Goal: Find contact information: Find contact information

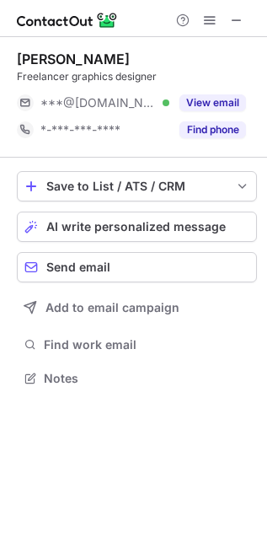
scroll to position [367, 267]
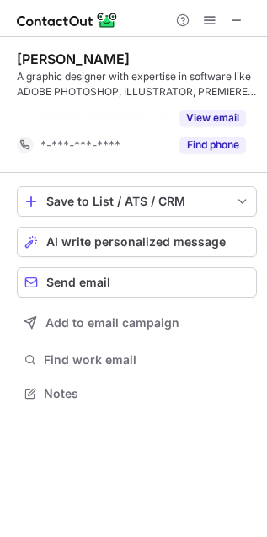
scroll to position [355, 267]
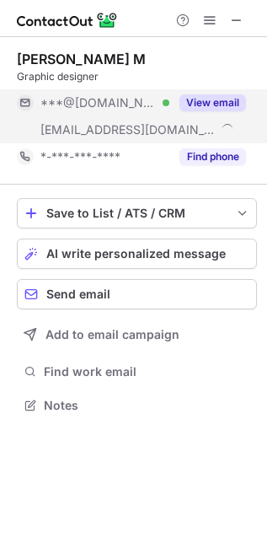
scroll to position [394, 267]
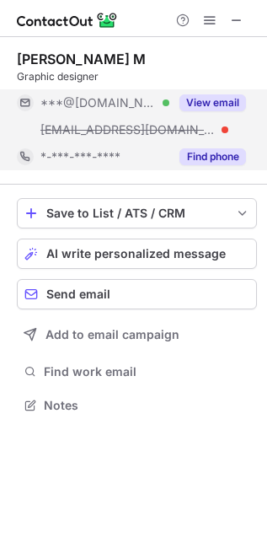
click at [207, 159] on button "Find phone" at bounding box center [213, 156] width 67 height 17
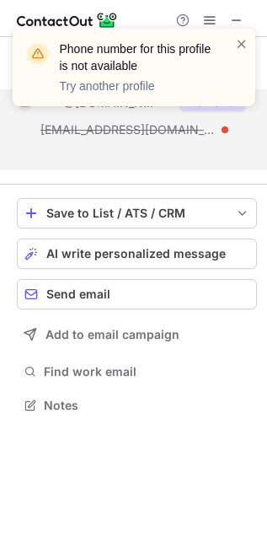
scroll to position [9, 8]
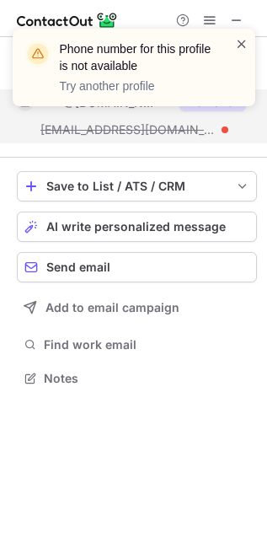
click at [238, 43] on span at bounding box center [241, 43] width 13 height 17
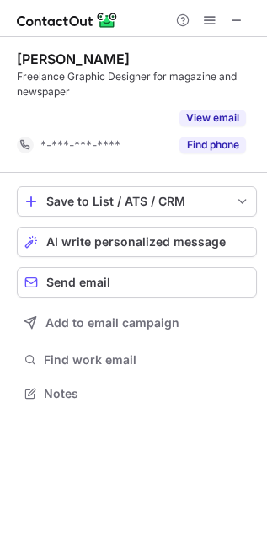
scroll to position [355, 267]
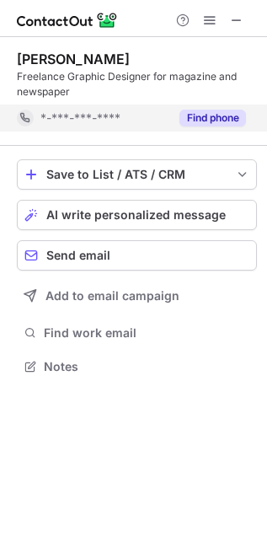
click at [210, 124] on button "Find phone" at bounding box center [213, 118] width 67 height 17
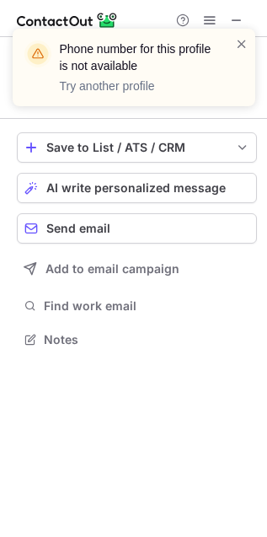
scroll to position [327, 267]
click at [250, 47] on div "Phone number for this profile is not available Try another profile" at bounding box center [134, 68] width 243 height 78
click at [242, 40] on span at bounding box center [241, 43] width 13 height 17
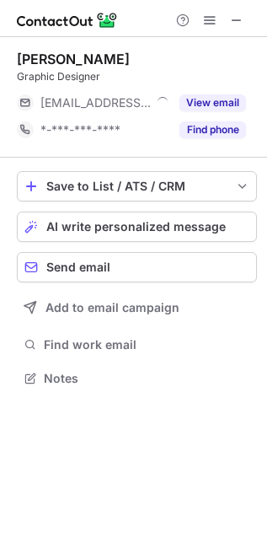
scroll to position [367, 267]
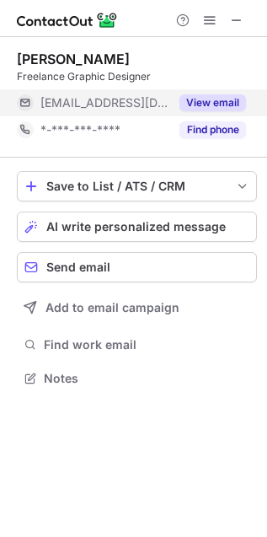
click at [228, 93] on div "View email" at bounding box center [207, 102] width 77 height 27
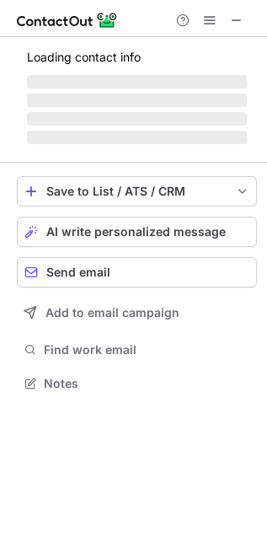
scroll to position [381, 267]
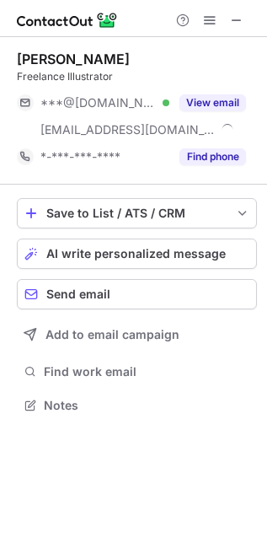
scroll to position [394, 267]
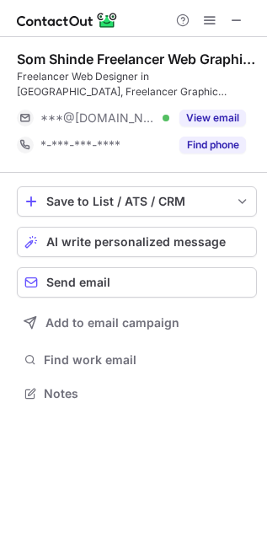
scroll to position [381, 267]
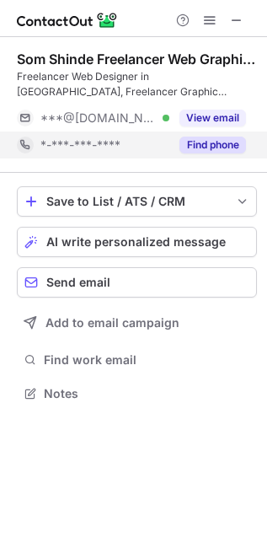
click at [230, 142] on button "Find phone" at bounding box center [213, 145] width 67 height 17
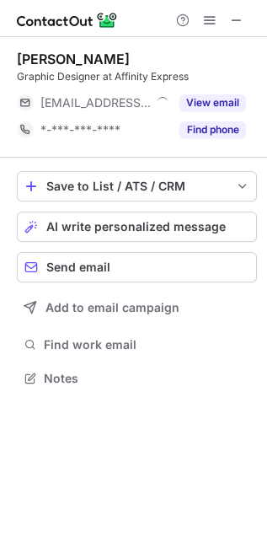
scroll to position [367, 267]
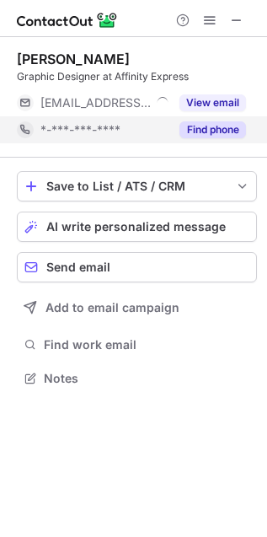
click at [208, 136] on button "Find phone" at bounding box center [213, 129] width 67 height 17
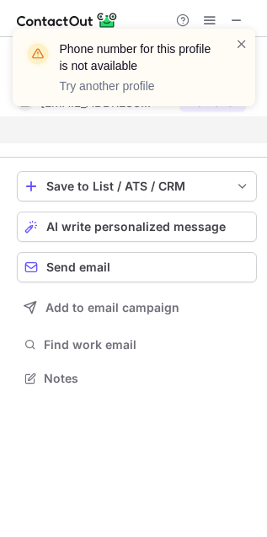
scroll to position [8, 8]
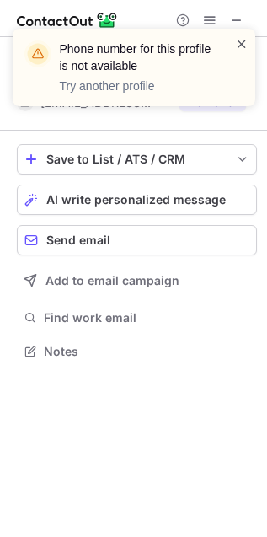
click at [242, 50] on span at bounding box center [241, 43] width 13 height 17
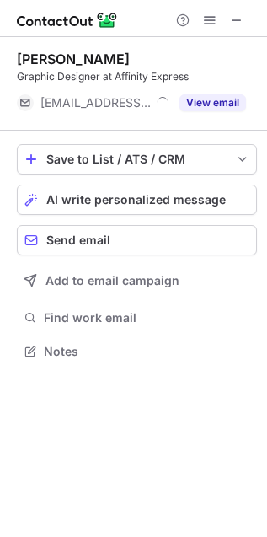
click at [241, 16] on div "Phone number for this profile is not available Try another profile" at bounding box center [134, 29] width 270 height 34
click at [241, 23] on span at bounding box center [236, 19] width 13 height 13
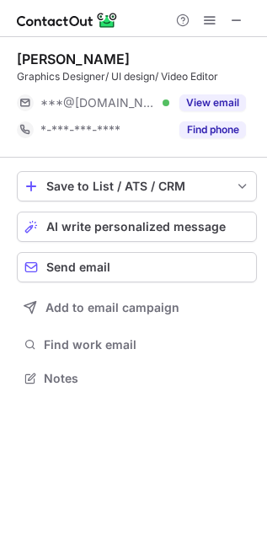
scroll to position [367, 267]
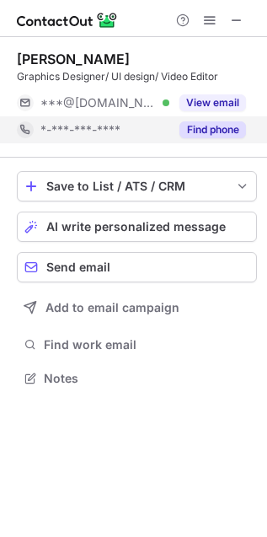
click at [223, 118] on div "Find phone" at bounding box center [207, 129] width 77 height 27
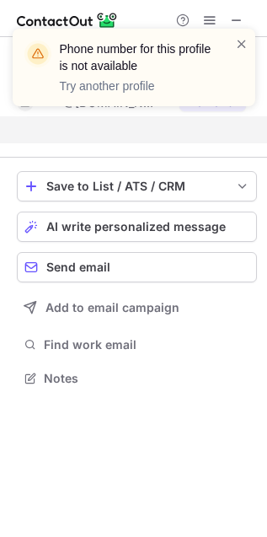
scroll to position [8, 8]
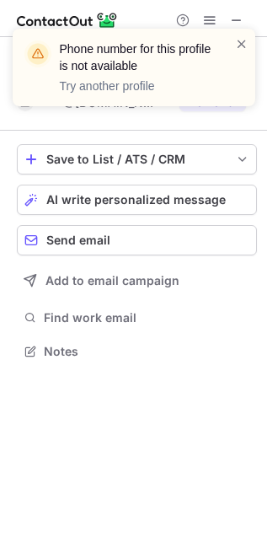
drag, startPoint x: 249, startPoint y: 51, endPoint x: 239, endPoint y: 26, distance: 26.5
click at [239, 26] on div "Phone number for this profile is not available Try another profile" at bounding box center [134, 74] width 270 height 125
click at [238, 38] on span at bounding box center [241, 43] width 13 height 17
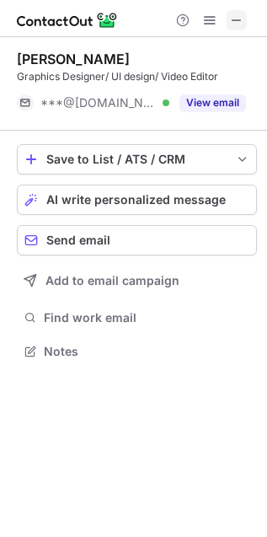
click at [233, 23] on span at bounding box center [236, 19] width 13 height 13
